Goal: Communication & Community: Connect with others

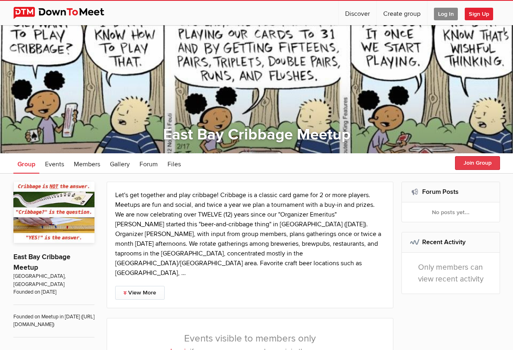
click at [484, 163] on button "Join Group" at bounding box center [477, 163] width 45 height 14
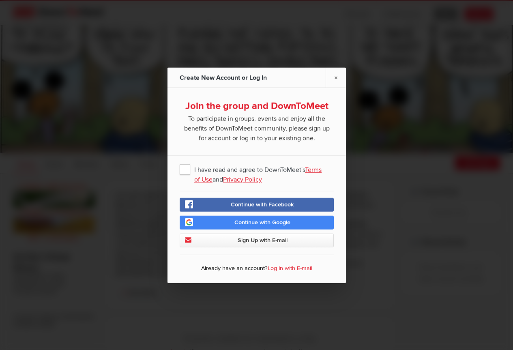
click at [188, 167] on span "I have read and agree to DownToMeet's Terms of Use and Privacy Policy" at bounding box center [257, 169] width 154 height 15
click at [0, 0] on input "I have read and agree to DownToMeet's Terms of Use and Privacy Policy" at bounding box center [0, 0] width 0 height 0
click at [252, 240] on span "Sign Up with E-mail" at bounding box center [262, 240] width 50 height 7
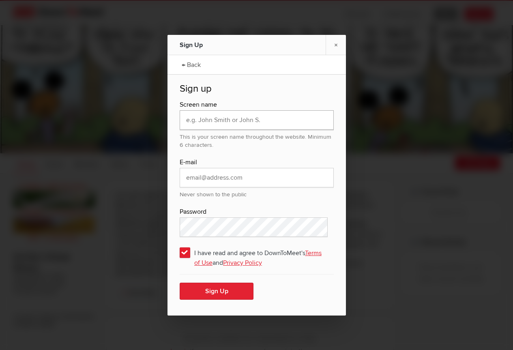
click at [243, 123] on input "text" at bounding box center [257, 119] width 154 height 19
type input "[PERSON_NAME]"
type input "[EMAIL_ADDRESS][DOMAIN_NAME]"
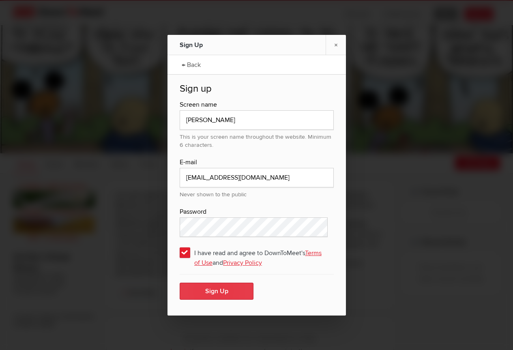
click at [211, 291] on button "Sign Up" at bounding box center [217, 291] width 74 height 17
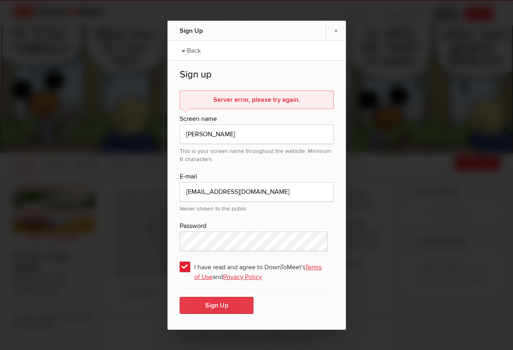
click at [225, 304] on button "Sign Up" at bounding box center [217, 305] width 74 height 17
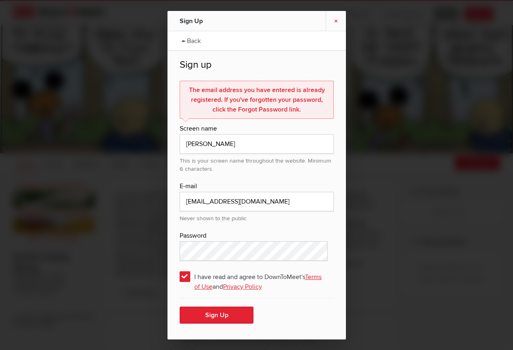
click at [335, 21] on link "×" at bounding box center [336, 21] width 20 height 20
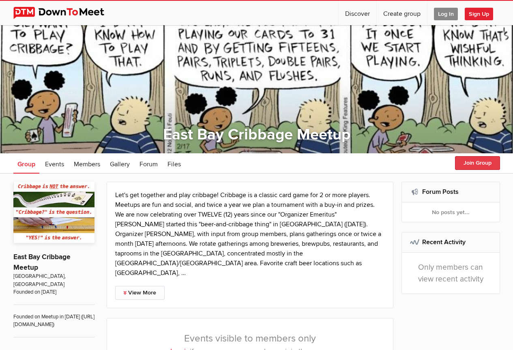
click at [475, 162] on button "Join Group" at bounding box center [477, 163] width 45 height 14
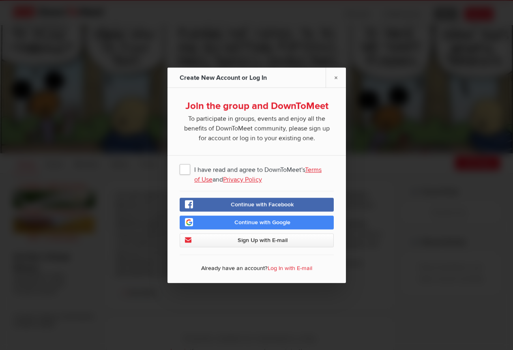
click at [183, 171] on span "I have read and agree to DownToMeet's Terms of Use and Privacy Policy" at bounding box center [257, 169] width 154 height 15
click at [0, 0] on input "I have read and agree to DownToMeet's Terms of Use and Privacy Policy" at bounding box center [0, 0] width 0 height 0
click at [284, 269] on link "Log In with E-mail" at bounding box center [290, 268] width 45 height 7
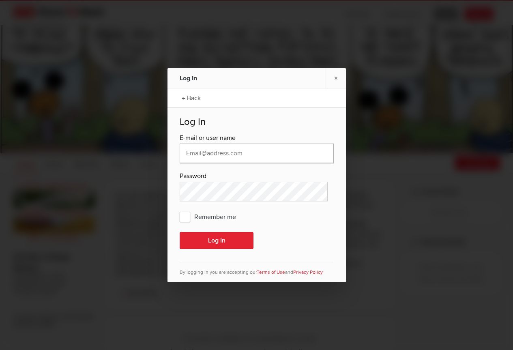
click at [220, 151] on input "text" at bounding box center [257, 153] width 154 height 19
type input "[EMAIL_ADDRESS][DOMAIN_NAME]"
click at [208, 241] on button "Log In" at bounding box center [217, 240] width 74 height 17
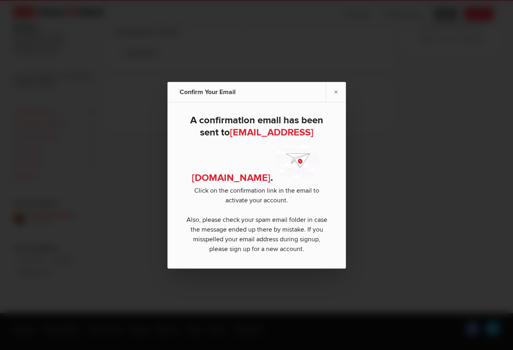
scroll to position [271, 0]
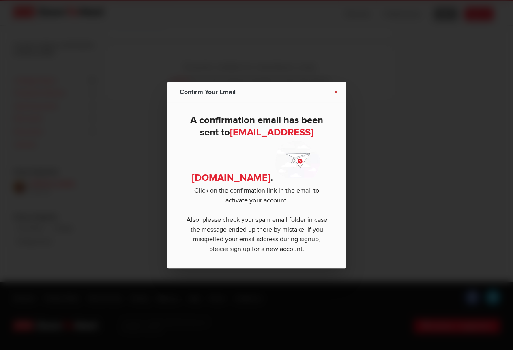
click at [334, 91] on link "×" at bounding box center [336, 92] width 20 height 20
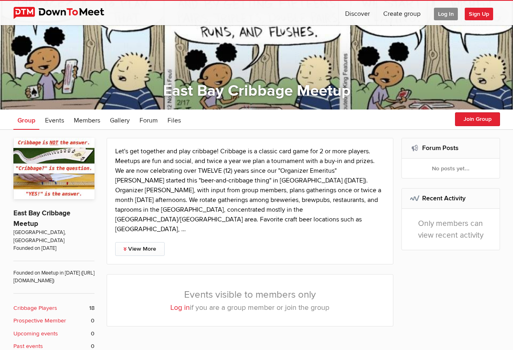
scroll to position [0, 0]
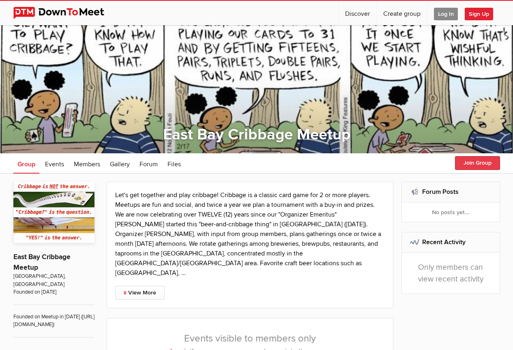
click at [477, 162] on button "Join Group" at bounding box center [477, 163] width 45 height 14
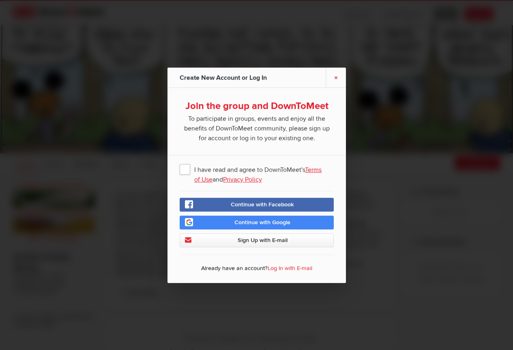
click at [337, 77] on link "×" at bounding box center [336, 77] width 20 height 20
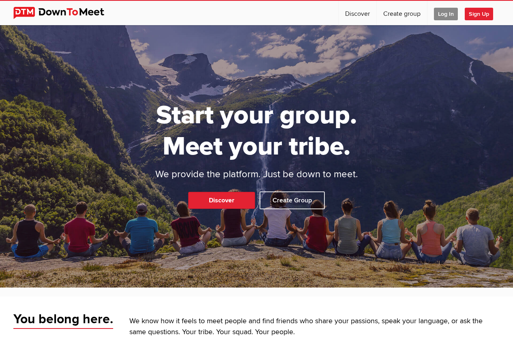
click at [446, 15] on span "Log In" at bounding box center [446, 14] width 24 height 13
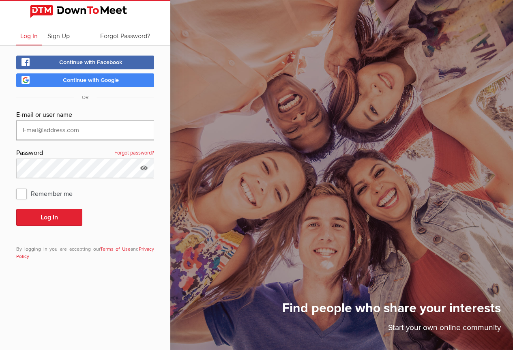
click at [71, 128] on input "text" at bounding box center [85, 130] width 138 height 19
type input "[EMAIL_ADDRESS][DOMAIN_NAME]"
click at [16, 209] on button "Log In" at bounding box center [49, 217] width 66 height 17
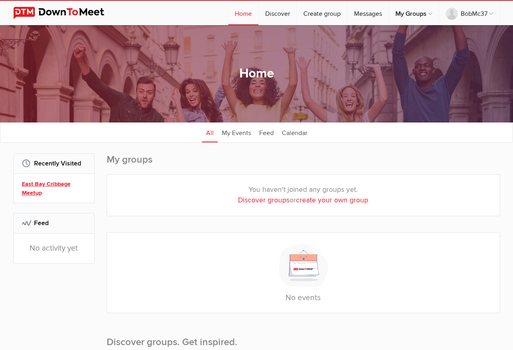
click at [41, 184] on link "East Bay Cribbage Meetup" at bounding box center [55, 188] width 67 height 17
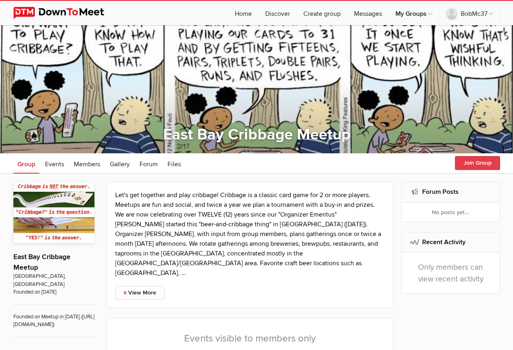
click at [469, 164] on button "Join Group" at bounding box center [477, 163] width 45 height 14
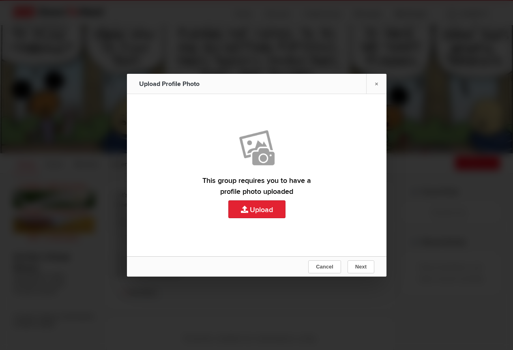
click at [256, 207] on link "Upload" at bounding box center [257, 175] width 260 height 162
type input "C:\fakepath\crib 29.jfif"
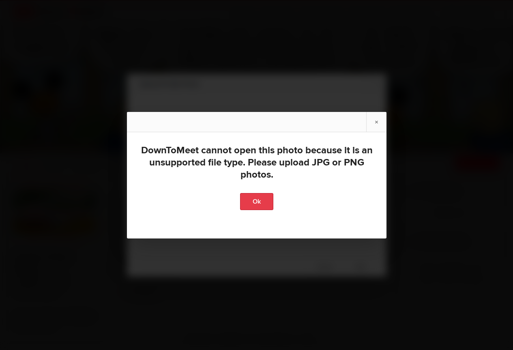
click at [253, 202] on link "Ok" at bounding box center [256, 201] width 33 height 17
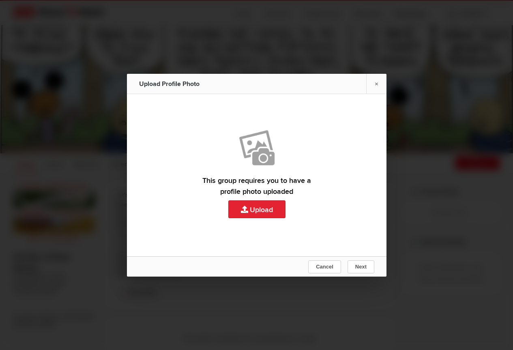
click at [254, 204] on link "Upload" at bounding box center [257, 175] width 260 height 162
click at [254, 209] on link "Upload" at bounding box center [257, 175] width 260 height 162
type input "C:\fakepath\crib 29.jpg"
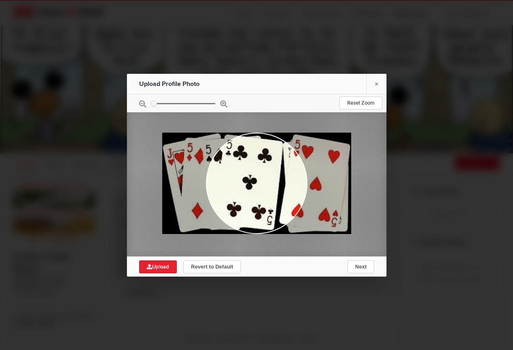
drag, startPoint x: 153, startPoint y: 105, endPoint x: 137, endPoint y: 103, distance: 15.9
click at [151, 103] on input "zoom" at bounding box center [183, 103] width 65 height 1
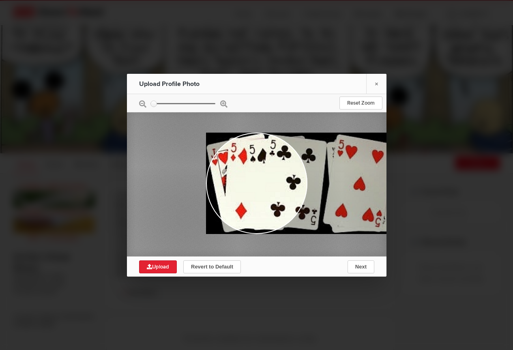
drag, startPoint x: 252, startPoint y: 177, endPoint x: 290, endPoint y: 195, distance: 42.3
click at [290, 195] on div at bounding box center [300, 182] width 189 height 101
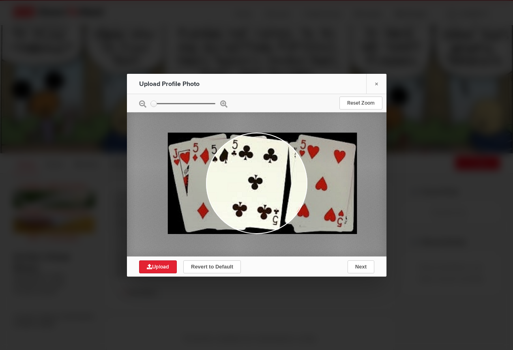
drag, startPoint x: 240, startPoint y: 188, endPoint x: 336, endPoint y: 197, distance: 96.2
click at [336, 197] on div at bounding box center [262, 182] width 189 height 101
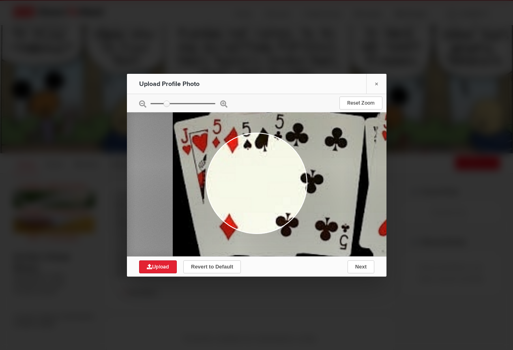
type input "1.5244"
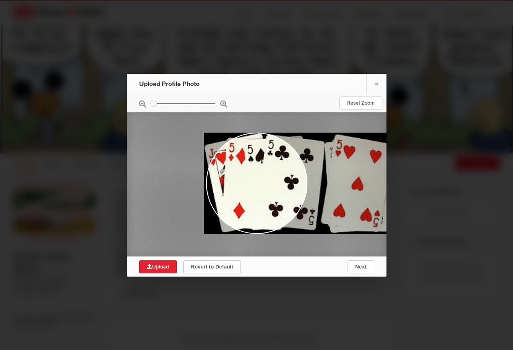
drag, startPoint x: 154, startPoint y: 105, endPoint x: 102, endPoint y: 107, distance: 52.0
click at [151, 104] on input "zoom" at bounding box center [183, 103] width 65 height 1
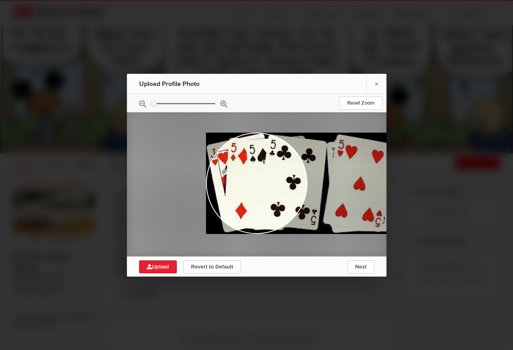
drag, startPoint x: 227, startPoint y: 174, endPoint x: 271, endPoint y: 181, distance: 44.0
click at [271, 181] on div at bounding box center [300, 182] width 189 height 101
drag, startPoint x: 265, startPoint y: 179, endPoint x: 307, endPoint y: 180, distance: 41.4
click at [307, 180] on div at bounding box center [300, 182] width 189 height 101
click at [359, 269] on span "Next" at bounding box center [360, 267] width 11 height 6
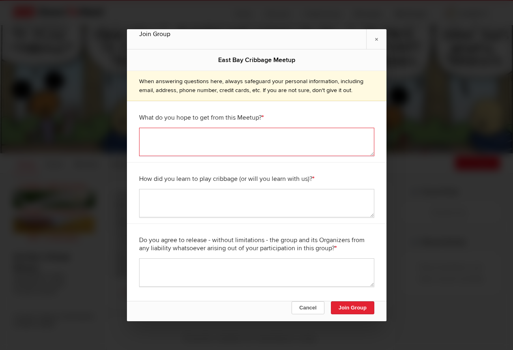
click at [251, 138] on textarea at bounding box center [256, 142] width 235 height 28
type textarea "Play more cribbage"
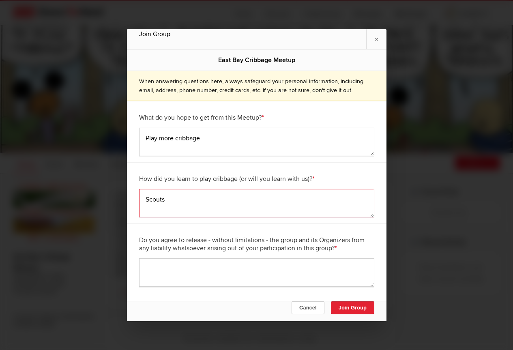
type textarea "Scouts"
type textarea "Yes"
click at [352, 305] on button "Join Group" at bounding box center [352, 307] width 43 height 13
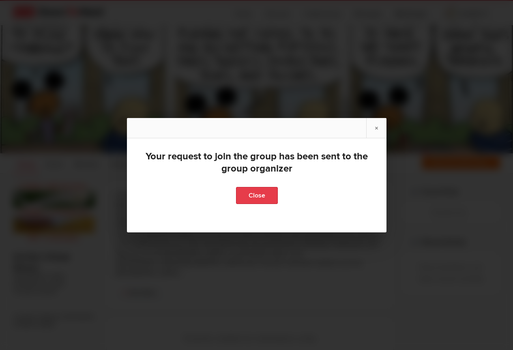
click at [256, 194] on link "Close" at bounding box center [257, 195] width 42 height 17
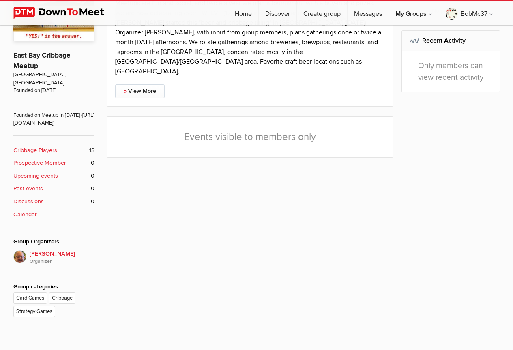
scroll to position [203, 0]
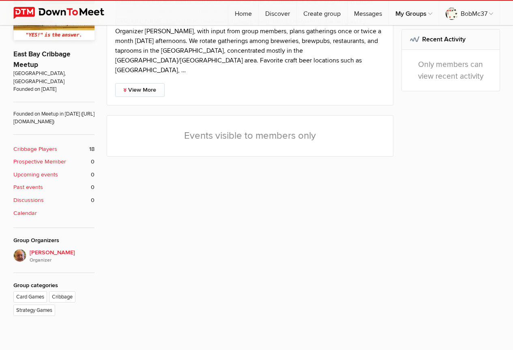
click at [44, 148] on b "Cribbage Players" at bounding box center [35, 149] width 44 height 9
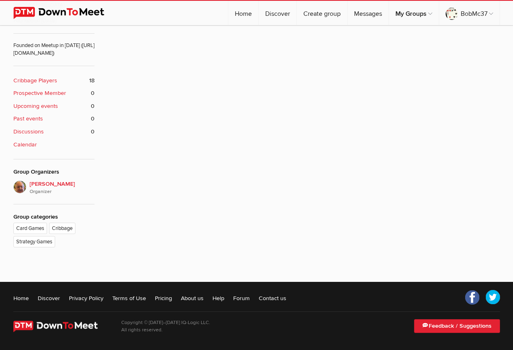
scroll to position [153, 0]
